Goal: Transaction & Acquisition: Register for event/course

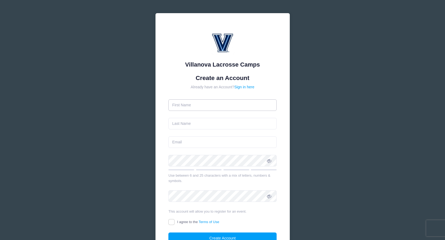
click at [197, 106] on input "text" at bounding box center [222, 105] width 108 height 12
type input "[PERSON_NAME]"
type input "[EMAIL_ADDRESS][DOMAIN_NAME]"
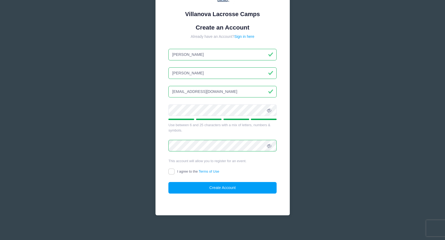
scroll to position [52, 0]
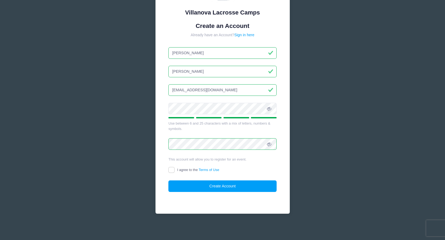
click at [176, 171] on label "I agree to the Terms of Use" at bounding box center [193, 170] width 51 height 6
click at [174, 171] on input "I agree to the Terms of Use" at bounding box center [171, 170] width 6 height 6
checkbox input "true"
click at [199, 185] on button "Create Account" at bounding box center [222, 186] width 108 height 12
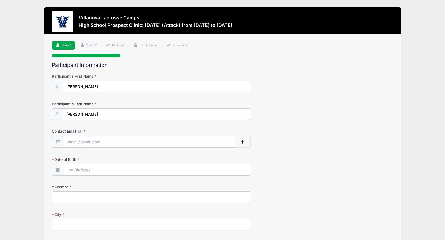
click at [101, 142] on input "Contact Email" at bounding box center [149, 142] width 171 height 12
type input "[EMAIL_ADDRESS][DOMAIN_NAME]"
type input "[STREET_ADDRESS][PERSON_NAME]"
type input "07059"
click at [240, 141] on span "button" at bounding box center [242, 142] width 5 height 4
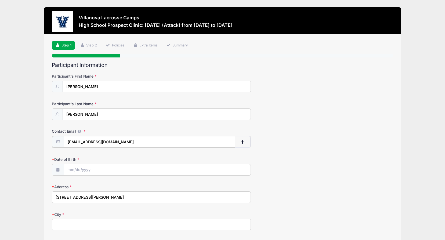
click at [242, 141] on span "button" at bounding box center [242, 142] width 5 height 4
click at [244, 143] on span "button" at bounding box center [242, 142] width 5 height 4
click at [244, 142] on span "button" at bounding box center [242, 142] width 5 height 4
click at [233, 146] on input "[EMAIL_ADDRESS][DOMAIN_NAME]" at bounding box center [149, 142] width 171 height 12
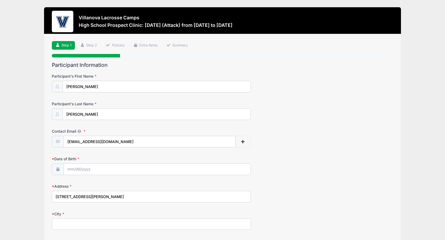
click at [235, 163] on div "Date of Birth" at bounding box center [222, 165] width 341 height 19
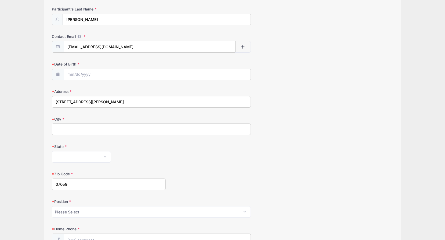
scroll to position [107, 0]
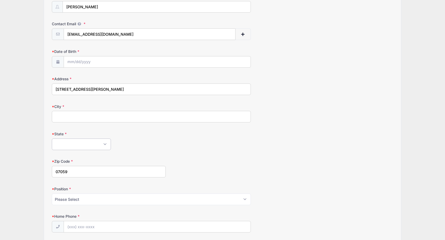
click at [84, 143] on select "[US_STATE] [US_STATE] [US_STATE] [US_STATE] [US_STATE] Armed Forces Africa Arme…" at bounding box center [81, 144] width 59 height 12
select select "NJ"
click at [52, 138] on select "[US_STATE] [US_STATE] [US_STATE] [US_STATE] [US_STATE] Armed Forces Africa Arme…" at bounding box center [81, 144] width 59 height 12
click at [67, 117] on input "City" at bounding box center [151, 117] width 199 height 12
type input "[PERSON_NAME]"
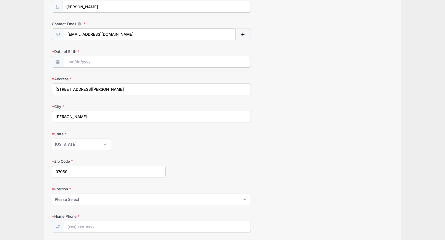
click at [178, 142] on div "[US_STATE] [US_STATE] [US_STATE] [US_STATE] [US_STATE] Armed Forces Africa Arme…" at bounding box center [151, 144] width 199 height 12
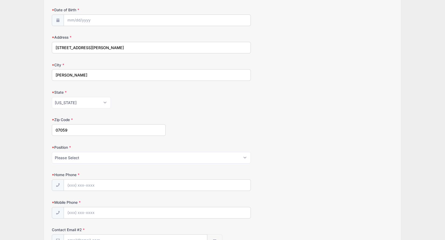
scroll to position [161, 0]
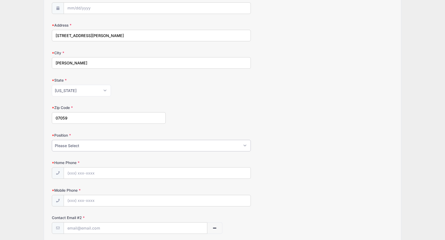
click at [244, 146] on select "Please Select Goalie Middie Defense Attack FOGO LSM" at bounding box center [151, 146] width 199 height 12
select select "Attack"
click at [52, 140] on select "Please Select Goalie Middie Defense Attack FOGO LSM" at bounding box center [151, 146] width 199 height 12
click at [137, 176] on input "Home Phone" at bounding box center [157, 173] width 187 height 12
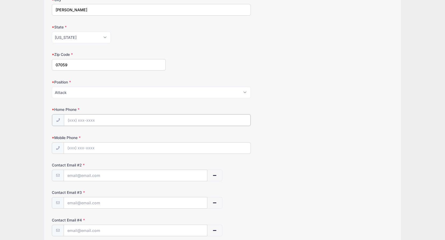
scroll to position [215, 0]
click at [101, 148] on input "Mobile Phone" at bounding box center [157, 147] width 187 height 12
type input "[PHONE_NUMBER]"
click at [71, 117] on input "Home Phone" at bounding box center [157, 120] width 187 height 12
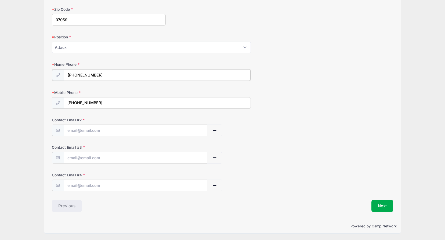
scroll to position [260, 0]
type input "[PHONE_NUMBER]"
click at [89, 130] on input "text" at bounding box center [135, 130] width 143 height 12
type input "[EMAIL_ADDRESS][DOMAIN_NAME]"
click at [82, 156] on input "text" at bounding box center [135, 157] width 143 height 12
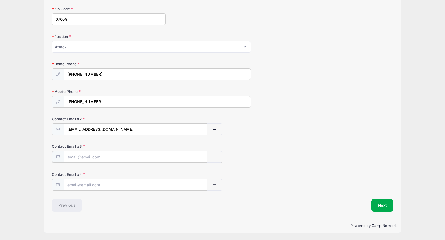
click at [96, 159] on input "text" at bounding box center [135, 157] width 143 height 12
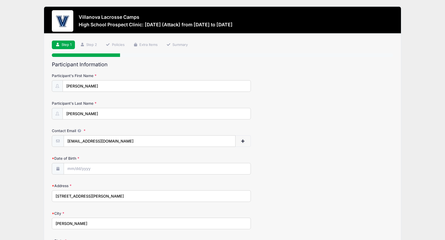
scroll to position [0, 0]
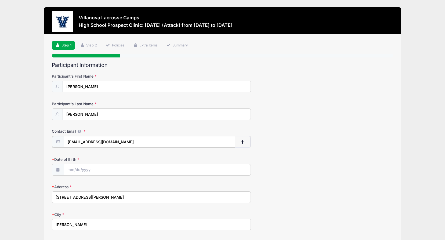
click at [93, 140] on input "[EMAIL_ADDRESS][DOMAIN_NAME]" at bounding box center [149, 142] width 171 height 12
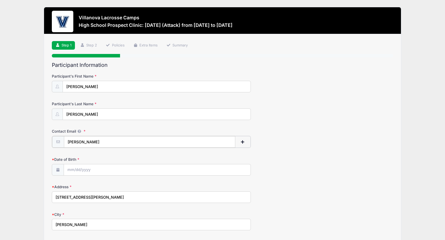
type input "[EMAIL_ADDRESS][DOMAIN_NAME]"
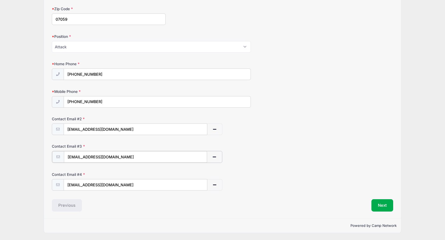
scroll to position [259, 0]
click at [108, 156] on input "[EMAIL_ADDRESS][DOMAIN_NAME]" at bounding box center [135, 158] width 143 height 12
click at [108, 155] on input "[EMAIL_ADDRESS][DOMAIN_NAME]" at bounding box center [135, 158] width 143 height 12
type input "[EMAIL_ADDRESS][DOMAIN_NAME]"
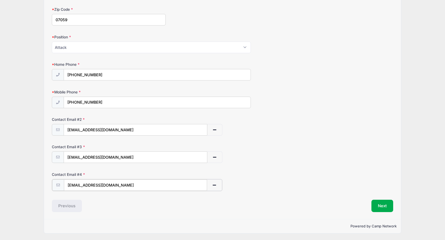
click at [216, 184] on span "button" at bounding box center [214, 185] width 5 height 4
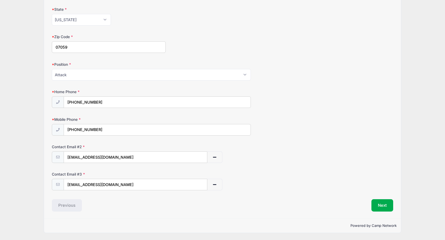
scroll to position [232, 0]
click at [374, 198] on div "Participant Information Participant's First Name [PERSON_NAME] Participant's La…" at bounding box center [222, 20] width 341 height 381
click at [383, 203] on button "Next" at bounding box center [382, 205] width 22 height 12
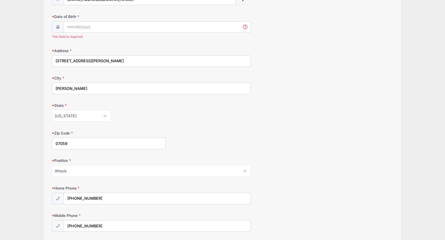
scroll to position [128, 0]
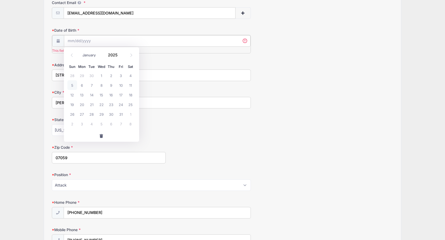
click at [159, 43] on input "Date of Birth" at bounding box center [157, 41] width 187 height 12
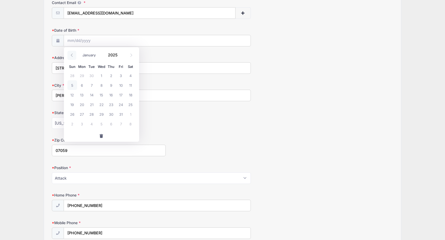
click at [75, 54] on span at bounding box center [71, 55] width 9 height 9
click at [131, 56] on icon at bounding box center [131, 55] width 2 height 3
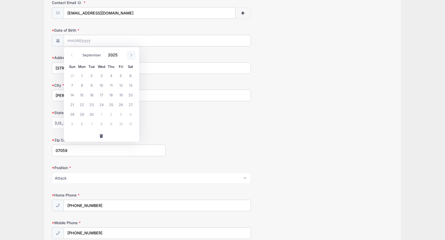
click at [131, 56] on icon at bounding box center [131, 55] width 2 height 3
click at [70, 55] on icon at bounding box center [71, 54] width 3 height 3
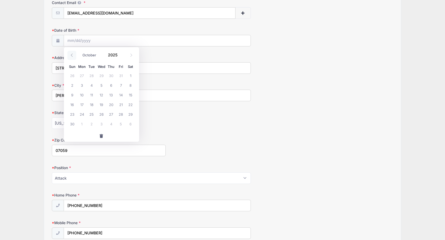
click at [70, 55] on icon at bounding box center [71, 54] width 3 height 3
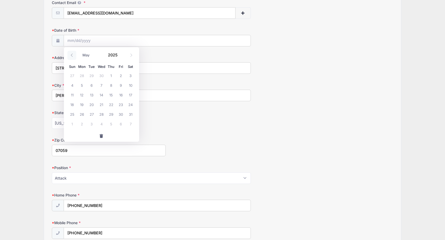
click at [70, 55] on icon at bounding box center [71, 54] width 3 height 3
select select "0"
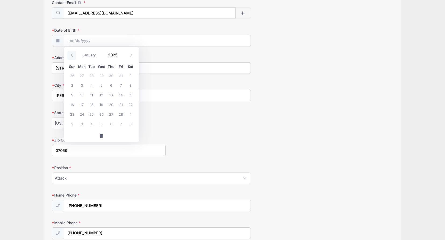
click at [70, 55] on icon at bounding box center [71, 54] width 3 height 3
type input "2024"
click at [70, 55] on icon at bounding box center [71, 54] width 3 height 3
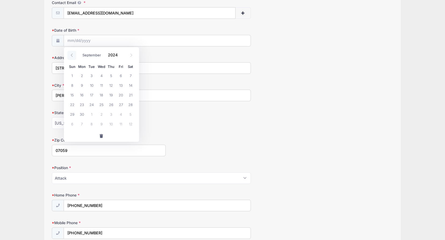
click at [70, 55] on icon at bounding box center [71, 54] width 3 height 3
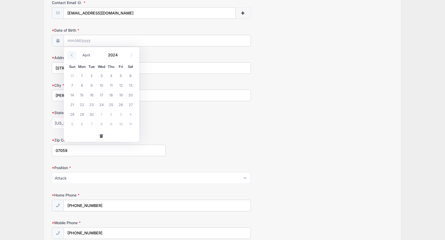
click at [70, 55] on icon at bounding box center [71, 54] width 3 height 3
select select "0"
click at [70, 55] on icon at bounding box center [71, 54] width 3 height 3
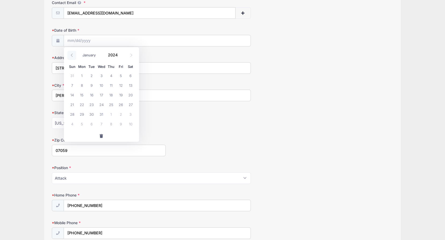
type input "2023"
click at [70, 55] on icon at bounding box center [71, 54] width 3 height 3
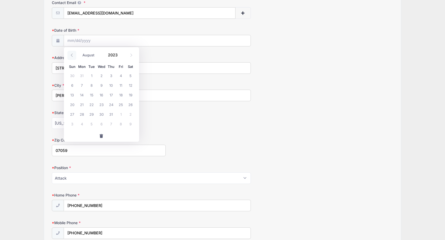
click at [70, 55] on icon at bounding box center [71, 54] width 3 height 3
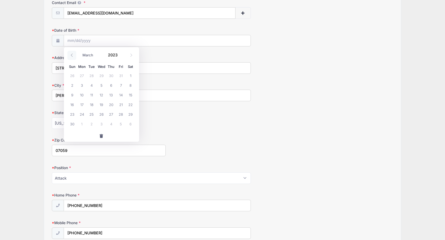
click at [70, 55] on icon at bounding box center [71, 54] width 3 height 3
select select "0"
click at [70, 55] on icon at bounding box center [71, 54] width 3 height 3
type input "2022"
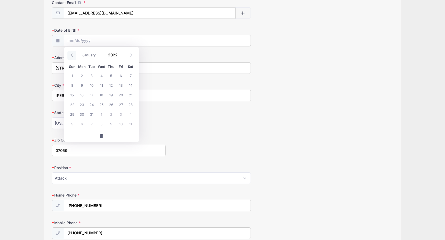
click at [70, 55] on icon at bounding box center [71, 54] width 3 height 3
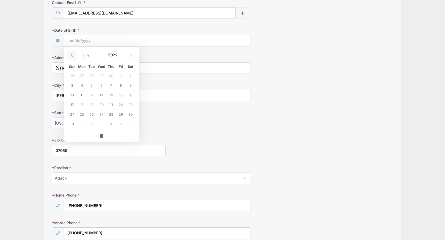
click at [70, 55] on icon at bounding box center [71, 54] width 3 height 3
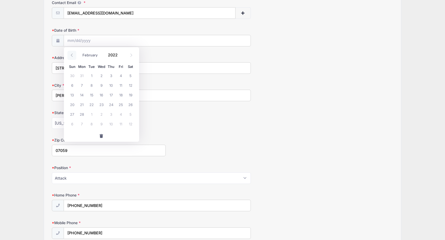
click at [70, 55] on icon at bounding box center [71, 54] width 3 height 3
select select "0"
click at [70, 55] on icon at bounding box center [71, 54] width 3 height 3
type input "2021"
click at [70, 55] on icon at bounding box center [71, 54] width 3 height 3
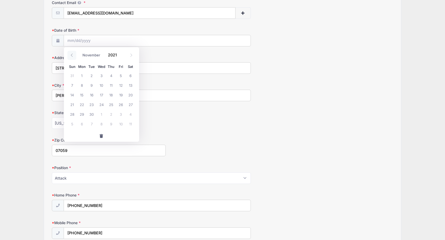
click at [70, 55] on icon at bounding box center [71, 54] width 3 height 3
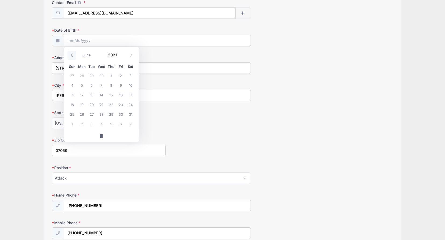
click at [70, 55] on icon at bounding box center [71, 54] width 3 height 3
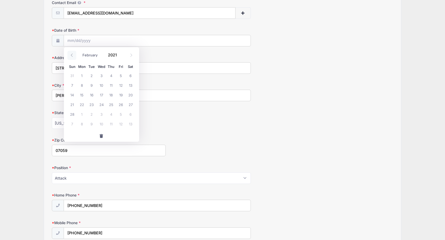
select select "0"
click at [70, 55] on icon at bounding box center [71, 54] width 3 height 3
type input "2020"
click at [70, 55] on icon at bounding box center [71, 54] width 3 height 3
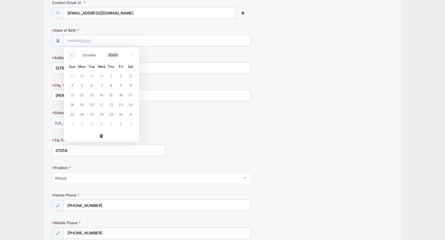
click at [70, 55] on icon at bounding box center [71, 54] width 3 height 3
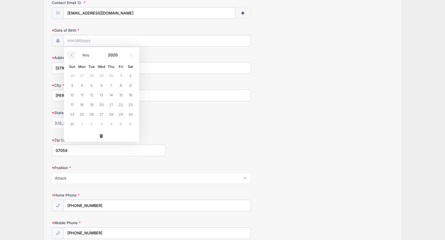
click at [70, 55] on icon at bounding box center [71, 54] width 3 height 3
select select "0"
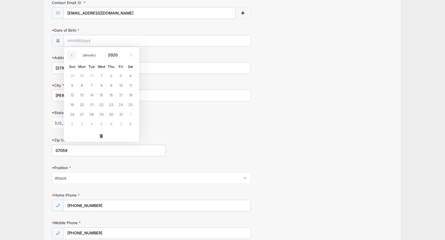
click at [70, 55] on icon at bounding box center [71, 54] width 3 height 3
type input "2019"
click at [70, 55] on icon at bounding box center [71, 54] width 3 height 3
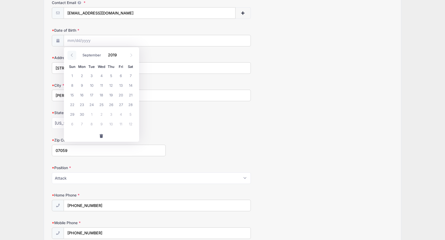
click at [70, 55] on icon at bounding box center [71, 54] width 3 height 3
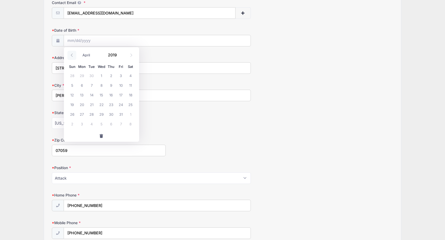
click at [70, 55] on icon at bounding box center [71, 54] width 3 height 3
select select "0"
click at [70, 55] on icon at bounding box center [71, 54] width 3 height 3
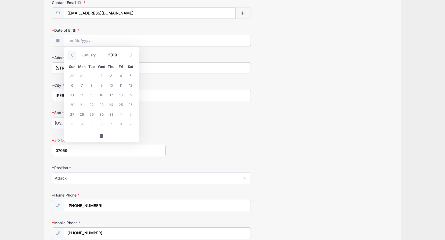
type input "2018"
click at [70, 55] on icon at bounding box center [71, 54] width 3 height 3
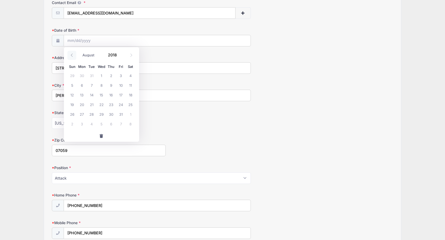
click at [70, 55] on icon at bounding box center [71, 54] width 3 height 3
select select "3"
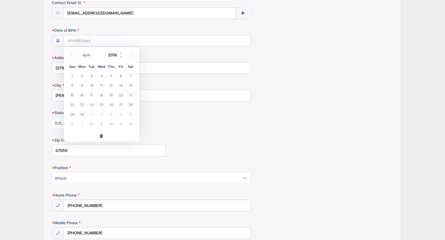
drag, startPoint x: 70, startPoint y: 55, endPoint x: 113, endPoint y: 54, distance: 43.7
click at [113, 54] on input "2018" at bounding box center [113, 55] width 17 height 8
click at [121, 57] on span at bounding box center [121, 57] width 4 height 4
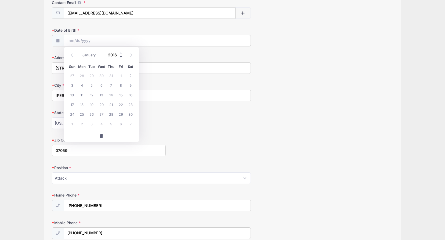
click at [121, 57] on span at bounding box center [121, 57] width 4 height 4
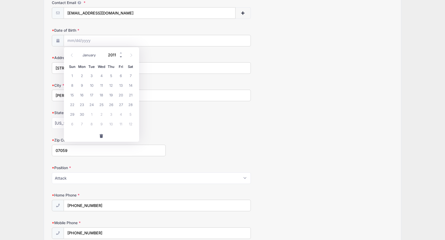
click at [121, 57] on span at bounding box center [121, 57] width 4 height 4
click at [121, 52] on span at bounding box center [121, 53] width 4 height 4
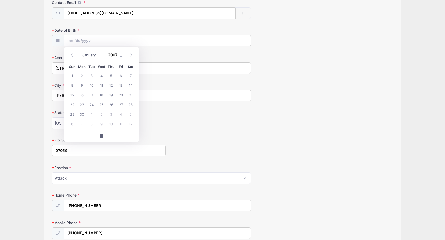
type input "2008"
click at [90, 54] on select "January February March April May June July August September October November De…" at bounding box center [92, 55] width 24 height 7
select select "9"
click at [80, 52] on select "January February March April May June July August September October November De…" at bounding box center [92, 55] width 24 height 7
click at [70, 104] on span "19" at bounding box center [72, 105] width 10 height 10
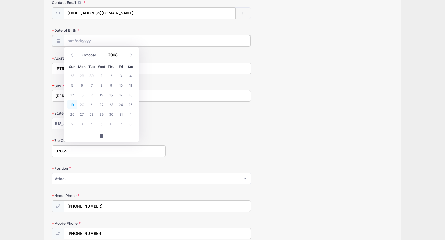
type input "[DATE]"
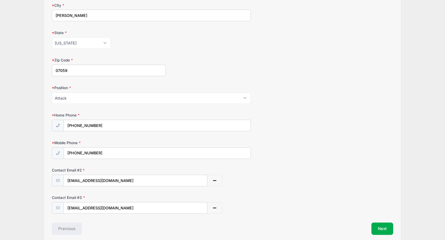
scroll to position [232, 0]
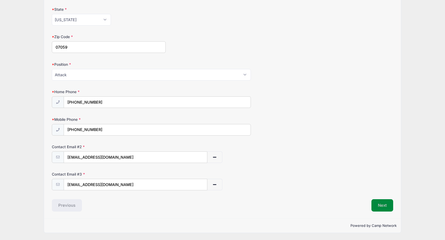
click at [382, 201] on button "Next" at bounding box center [382, 205] width 22 height 12
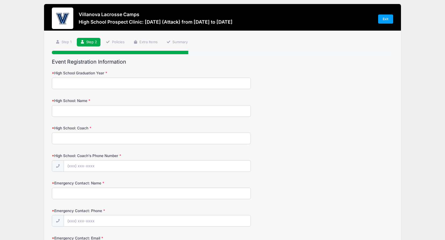
scroll to position [0, 0]
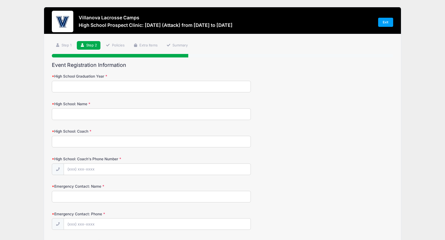
click at [76, 86] on input "High School Graduation Year" at bounding box center [151, 87] width 199 height 12
type input "2007"
click at [94, 116] on input "High School: Name" at bounding box center [151, 114] width 199 height 12
type input "Pingry"
click at [67, 140] on input "High School: Coach" at bounding box center [151, 142] width 199 height 12
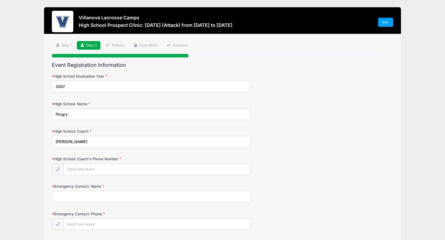
scroll to position [27, 0]
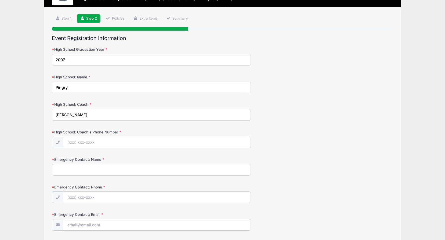
type input "[PERSON_NAME]"
click at [116, 144] on input "High School: Coach's Phone Number" at bounding box center [157, 143] width 187 height 12
click at [88, 165] on input "Emergency Contact: Name" at bounding box center [151, 170] width 199 height 12
type input "[PERSON_NAME]"
click at [96, 192] on input "Emergency Contact: Phone" at bounding box center [157, 198] width 187 height 12
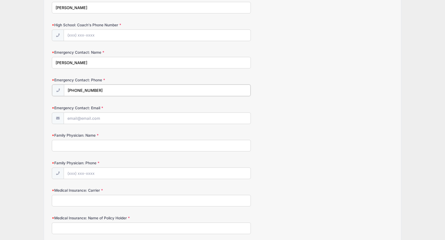
scroll to position [134, 0]
type input "[PHONE_NUMBER]"
click at [91, 119] on input "Emergency Contact: Email" at bounding box center [157, 118] width 187 height 12
click at [94, 117] on input "Emergency Contact: Email" at bounding box center [157, 118] width 187 height 12
type input "[EMAIL_ADDRESS][DOMAIN_NAME]"
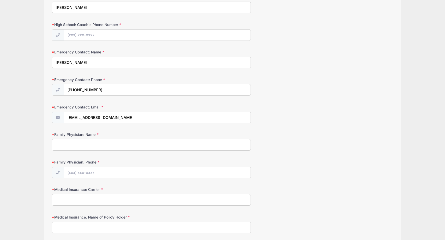
click at [81, 145] on input "Family Physician: Name" at bounding box center [151, 145] width 199 height 12
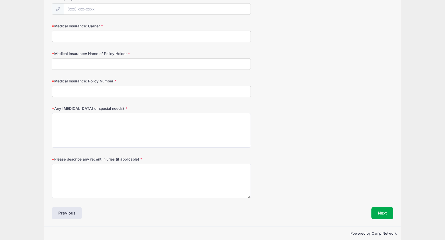
scroll to position [305, 0]
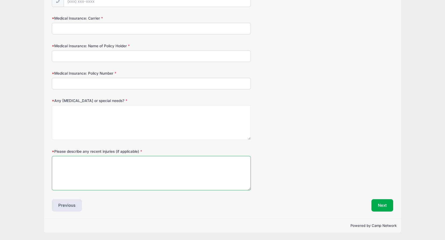
click at [83, 160] on textarea "Please describe any recent injuries (if applicable)" at bounding box center [151, 173] width 199 height 35
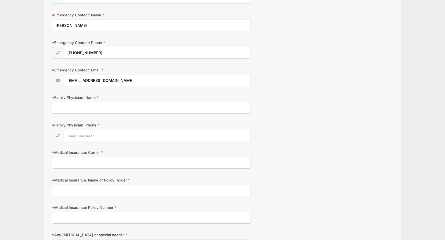
scroll to position [91, 0]
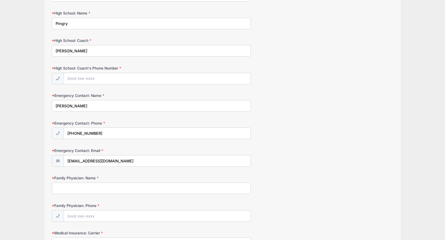
type textarea "NA"
click at [83, 79] on input "High School: Coach's Phone Number" at bounding box center [157, 79] width 187 height 12
type input "[PHONE_NUMBER]"
click at [125, 94] on label "Emergency Contact: Name" at bounding box center [108, 95] width 113 height 5
click at [125, 100] on input "[PERSON_NAME]" at bounding box center [151, 106] width 199 height 12
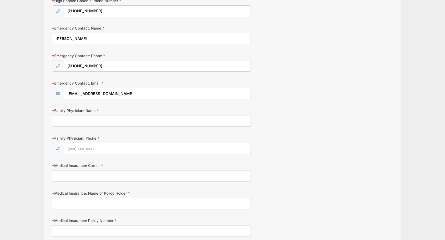
scroll to position [171, 0]
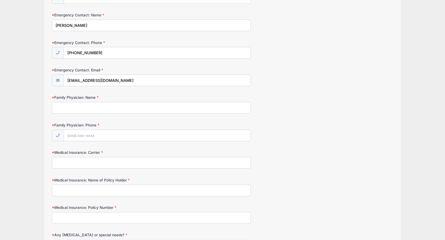
click at [85, 105] on input "Family Physician: Name" at bounding box center [151, 108] width 199 height 12
type input "Dr. [PERSON_NAME]"
click at [156, 91] on form "High School Graduation Year [DATE] High School: Name [GEOGRAPHIC_DATA] High Sch…" at bounding box center [222, 113] width 341 height 422
click at [100, 166] on input "Medical Insurance: Carrier" at bounding box center [151, 163] width 199 height 12
type input "Blue Cross Blue Shield"
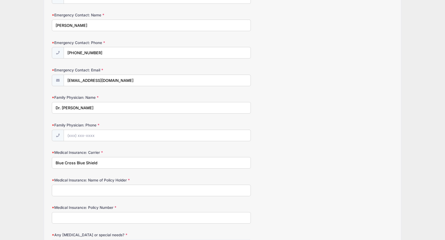
click at [109, 152] on label "Medical Insurance: Carrier" at bounding box center [108, 152] width 113 height 5
click at [109, 157] on input "Blue Cross Blue Shield" at bounding box center [151, 163] width 199 height 12
click at [116, 144] on form "High School Graduation Year [DATE] High School: Name [GEOGRAPHIC_DATA] High Sch…" at bounding box center [222, 113] width 341 height 422
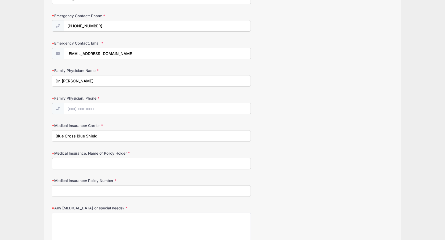
click at [93, 161] on input "Medical Insurance: Name of Policy Holder" at bounding box center [151, 164] width 199 height 12
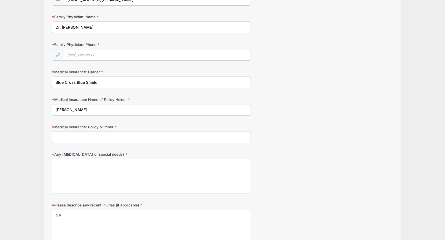
type input "[PERSON_NAME]"
click at [90, 138] on input "Medical Insurance: Policy Number" at bounding box center [151, 137] width 199 height 12
type input "DUG3HZN20703580"
click at [88, 167] on textarea "Any [MEDICAL_DATA] or special needs?" at bounding box center [151, 176] width 199 height 35
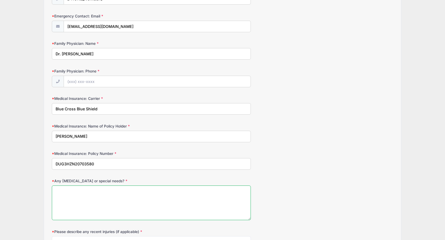
scroll to position [225, 0]
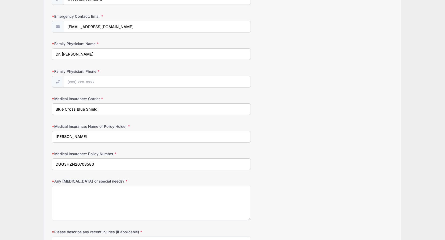
click at [96, 53] on input "Dr. [PERSON_NAME]" at bounding box center [151, 54] width 199 height 12
type input "[PERSON_NAME]"
click at [94, 84] on input "Family Physician: Phone" at bounding box center [157, 82] width 187 height 12
click at [95, 79] on input "Family Physician: Phone" at bounding box center [157, 82] width 187 height 12
type input "[PHONE_NUMBER]"
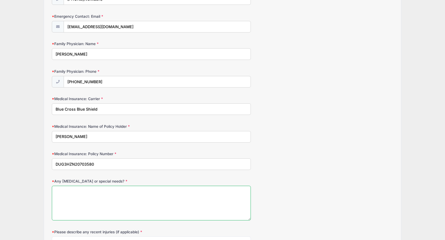
click at [90, 198] on textarea "Any [MEDICAL_DATA] or special needs?" at bounding box center [151, 203] width 199 height 35
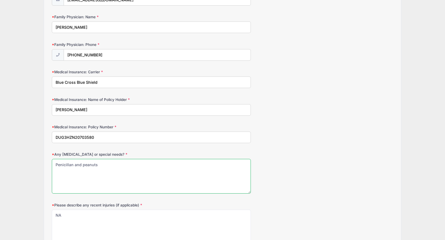
scroll to position [305, 0]
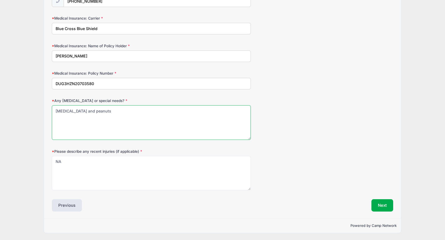
click at [82, 111] on textarea "[MEDICAL_DATA] and peanuts" at bounding box center [151, 122] width 199 height 35
click at [55, 110] on textarea "[MEDICAL_DATA] and peanuts" at bounding box center [151, 122] width 199 height 35
type textarea "[MEDICAL_DATA]: [MEDICAL_DATA] and Peanuts"
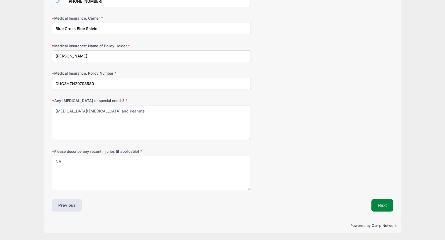
click at [379, 202] on button "Next" at bounding box center [382, 205] width 22 height 12
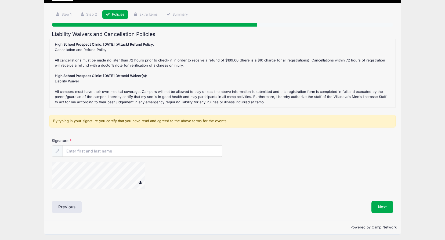
scroll to position [32, 0]
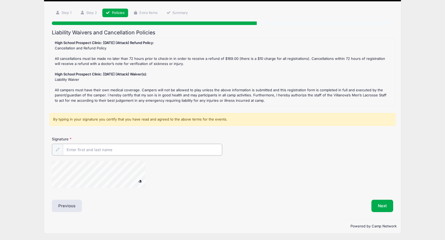
click at [96, 150] on input "Signature" at bounding box center [142, 150] width 159 height 12
type input "[PERSON_NAME]"
click at [149, 180] on div at bounding box center [105, 174] width 107 height 28
click at [373, 201] on button "Next" at bounding box center [382, 205] width 22 height 12
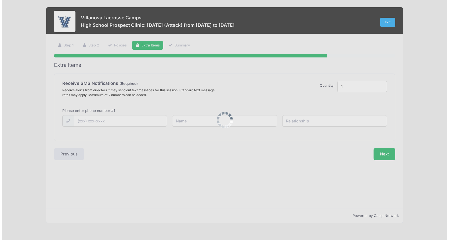
scroll to position [0, 0]
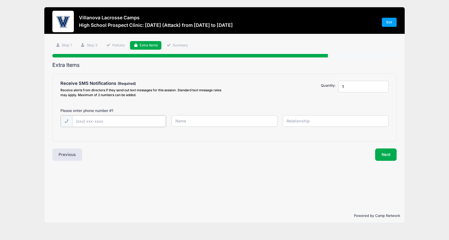
click at [101, 117] on input "text" at bounding box center [119, 121] width 94 height 12
type input "[PHONE_NUMBER]"
click at [217, 122] on input "text" at bounding box center [224, 121] width 106 height 12
click at [218, 123] on input "[PERSON_NAME]" at bounding box center [224, 121] width 106 height 12
type input "[PERSON_NAME]"
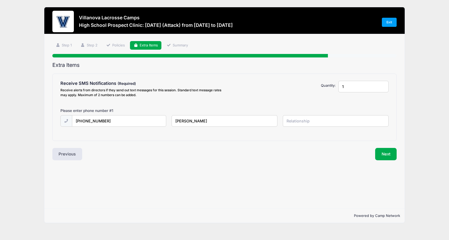
click at [289, 115] on input "text" at bounding box center [335, 121] width 106 height 12
click at [300, 117] on input "text" at bounding box center [335, 121] width 106 height 12
type input "Parent"
click at [352, 86] on input "1" at bounding box center [363, 87] width 50 height 12
click at [383, 87] on input "1" at bounding box center [363, 87] width 50 height 12
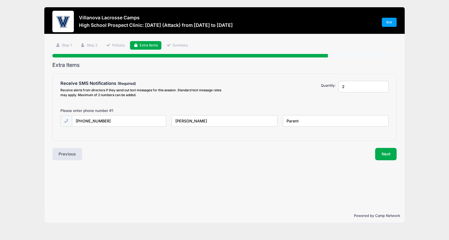
type input "2"
click at [382, 85] on input "2" at bounding box center [363, 87] width 50 height 12
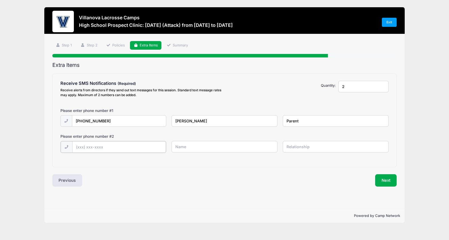
click at [85, 146] on input "text" at bounding box center [119, 147] width 94 height 12
type input "[PHONE_NUMBER]"
click at [227, 146] on input "text" at bounding box center [224, 147] width 106 height 12
type input "[PERSON_NAME]"
click at [289, 143] on input "text" at bounding box center [335, 147] width 106 height 12
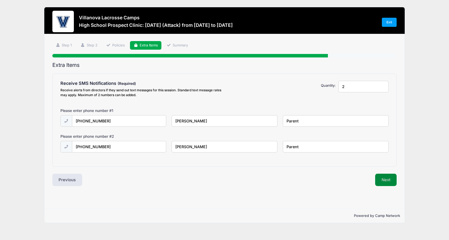
type input "Parent"
click at [378, 184] on button "Next" at bounding box center [386, 180] width 22 height 12
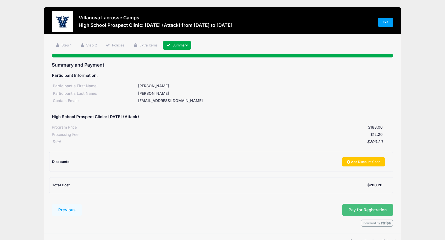
click at [372, 207] on button "Pay for Registration" at bounding box center [367, 210] width 51 height 12
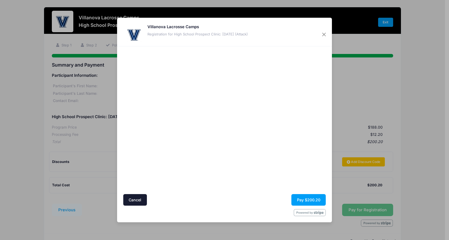
click at [278, 147] on div at bounding box center [276, 120] width 99 height 142
click at [302, 199] on button "Pay $200.20" at bounding box center [308, 200] width 34 height 12
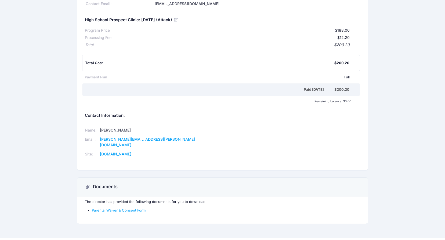
scroll to position [58, 0]
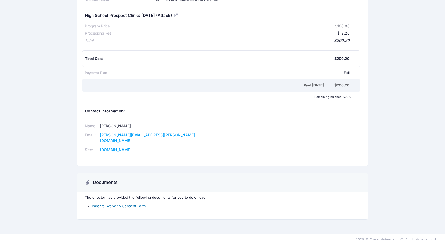
click at [104, 204] on link "Parental Waiver & Consent Form" at bounding box center [119, 206] width 54 height 4
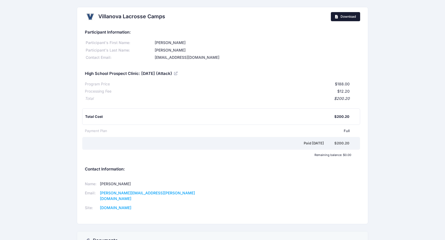
click at [339, 19] on link "Download" at bounding box center [344, 16] width 29 height 9
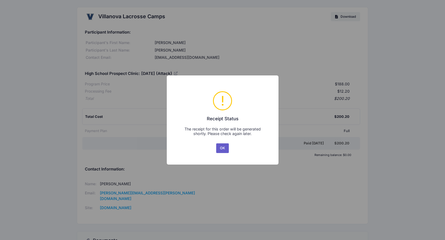
click at [225, 149] on button "OK" at bounding box center [222, 148] width 13 height 10
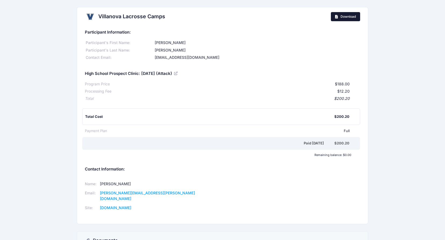
click at [347, 13] on link "Download" at bounding box center [344, 16] width 29 height 9
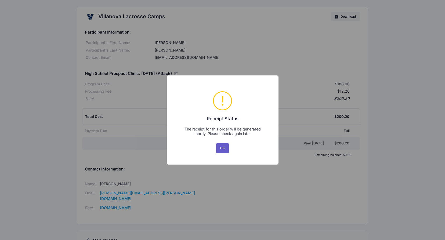
click at [227, 147] on button "OK" at bounding box center [222, 148] width 13 height 10
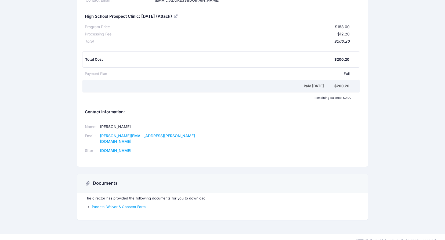
scroll to position [58, 0]
click at [192, 195] on p "The director has provided the following documents for you to download." at bounding box center [222, 197] width 275 height 5
drag, startPoint x: 192, startPoint y: 192, endPoint x: 196, endPoint y: 137, distance: 55.2
click at [196, 137] on td "michael.corrado@villanova.edu" at bounding box center [156, 138] width 117 height 15
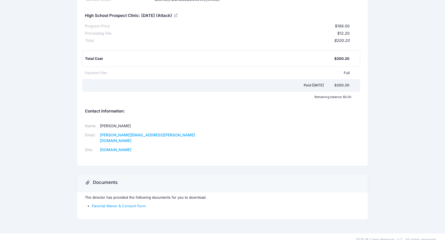
scroll to position [0, 0]
